Goal: Information Seeking & Learning: Learn about a topic

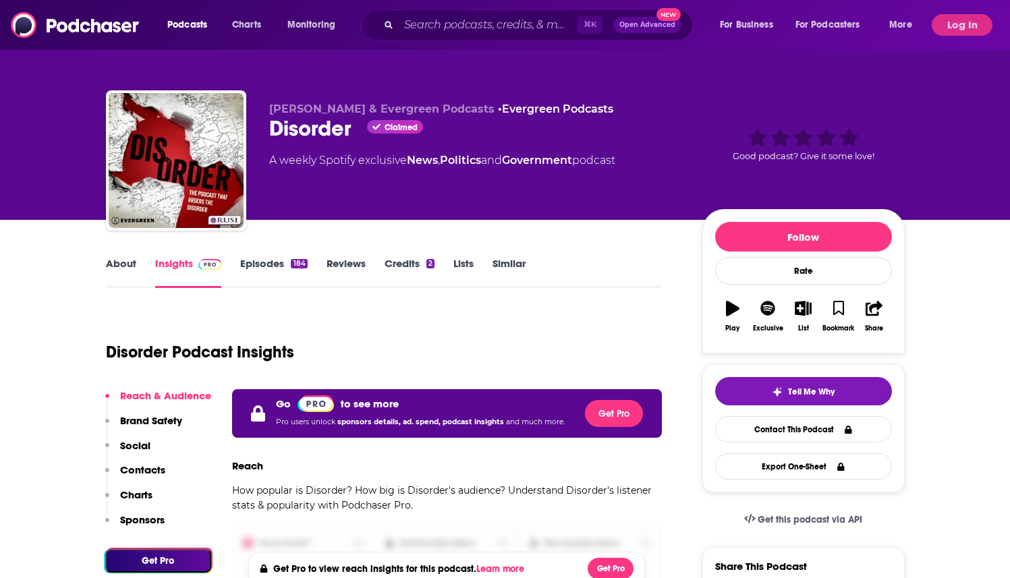
click at [959, 25] on button "Log In" at bounding box center [962, 25] width 61 height 22
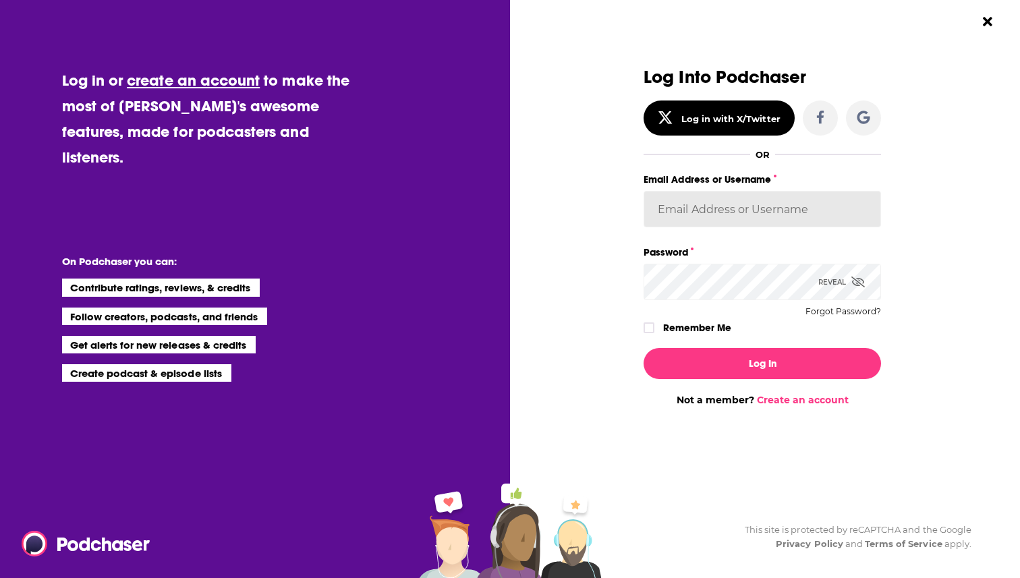
click at [770, 206] on input "Email Address or Username" at bounding box center [762, 209] width 237 height 36
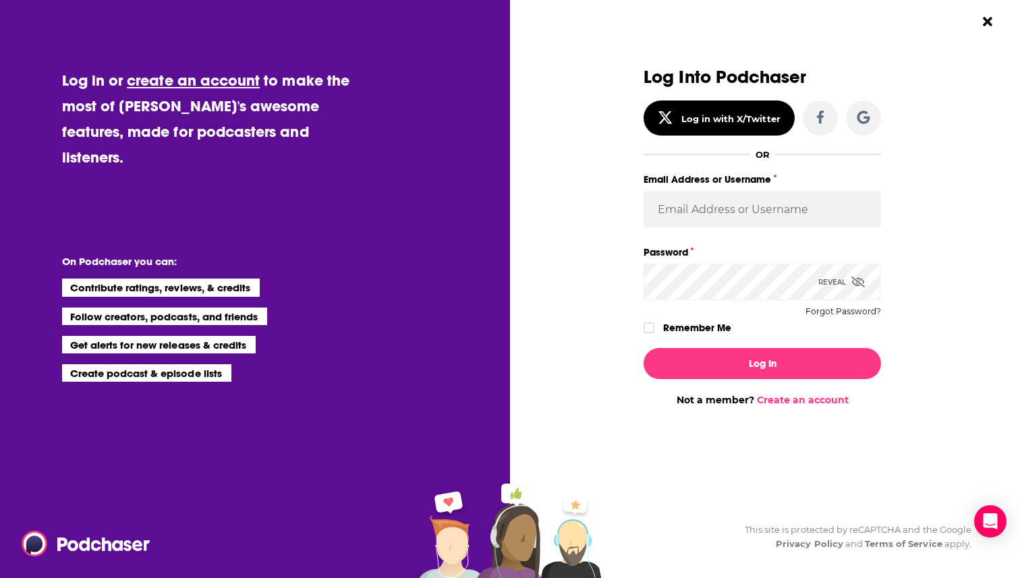
click at [913, 204] on div "Log Into Podchaser Log in with X/Twitter OR Email Address or Username Password …" at bounding box center [762, 236] width 331 height 339
click at [903, 258] on div "Log Into Podchaser Log in with X/Twitter OR Email Address or Username Password …" at bounding box center [762, 236] width 331 height 339
